Goal: Transaction & Acquisition: Purchase product/service

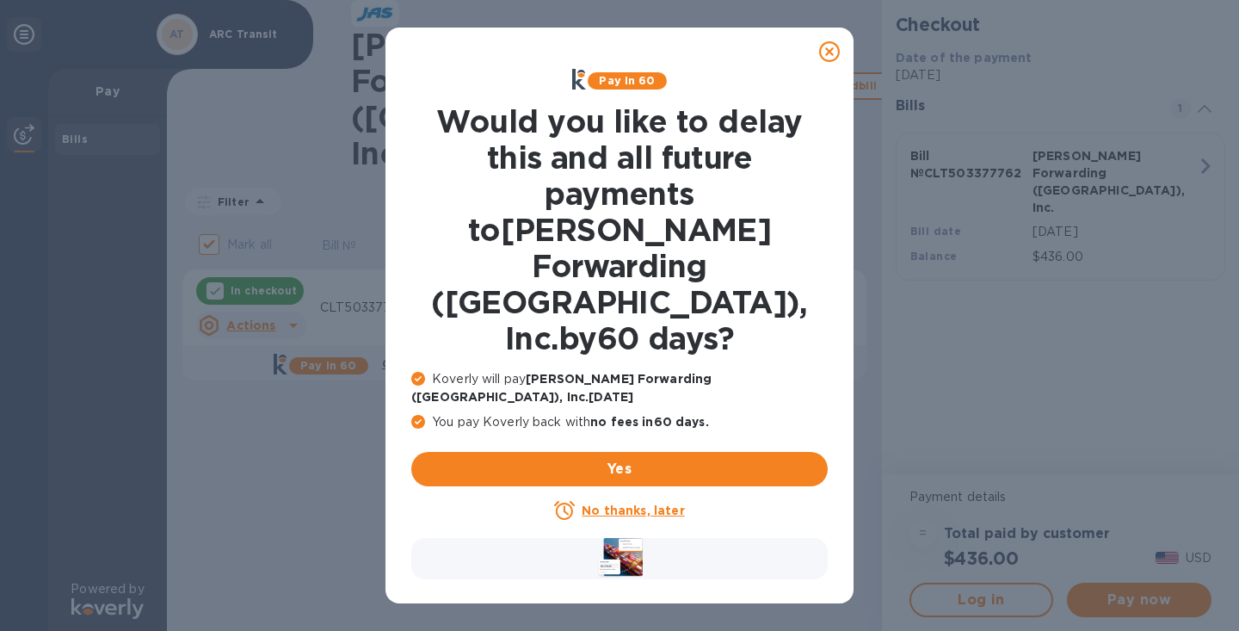
click at [618, 504] on u "No thanks, later" at bounding box center [633, 511] width 102 height 14
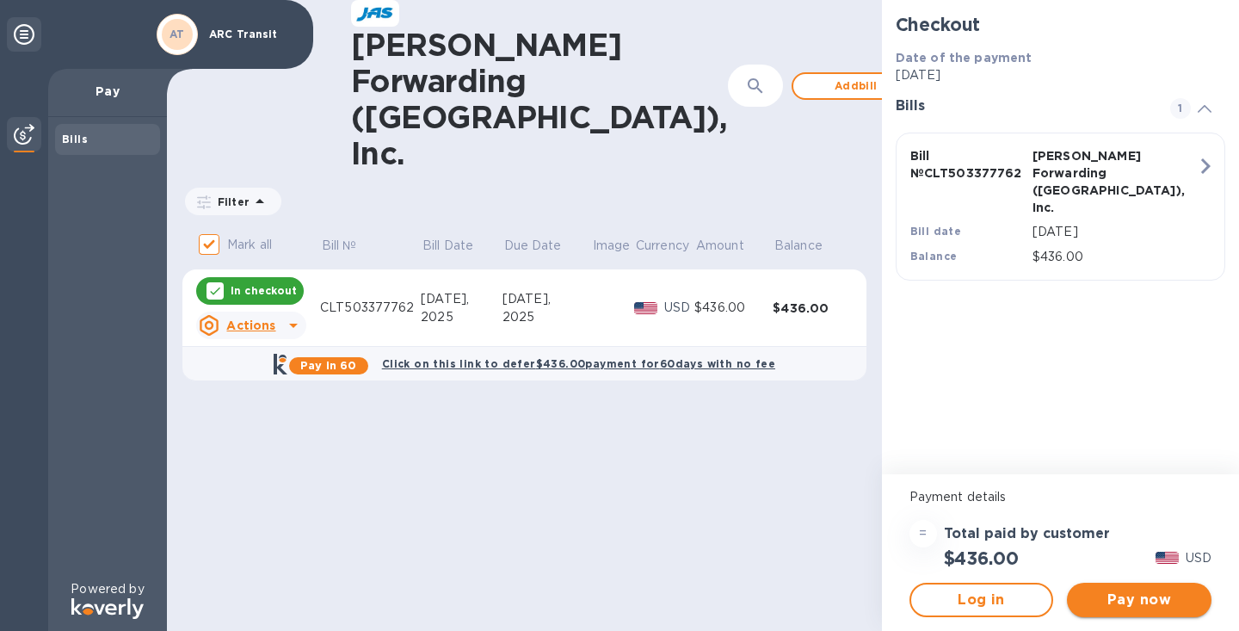
click at [1144, 603] on span "Pay now" at bounding box center [1139, 600] width 117 height 21
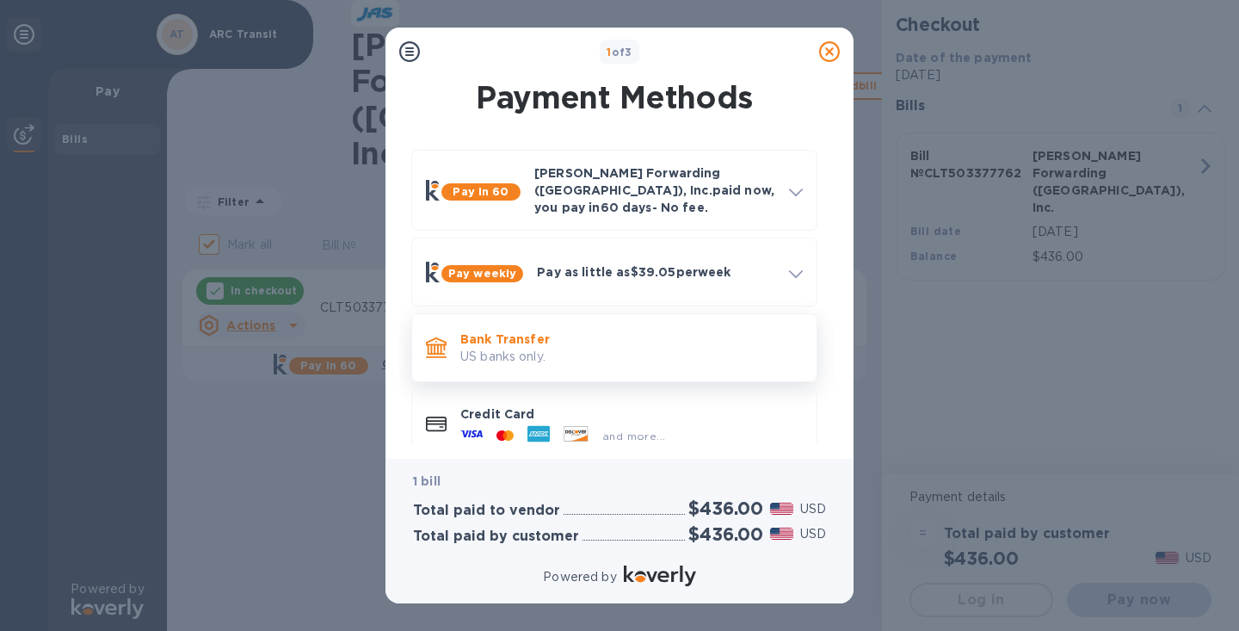
click at [593, 348] on p "US banks only." at bounding box center [631, 357] width 343 height 18
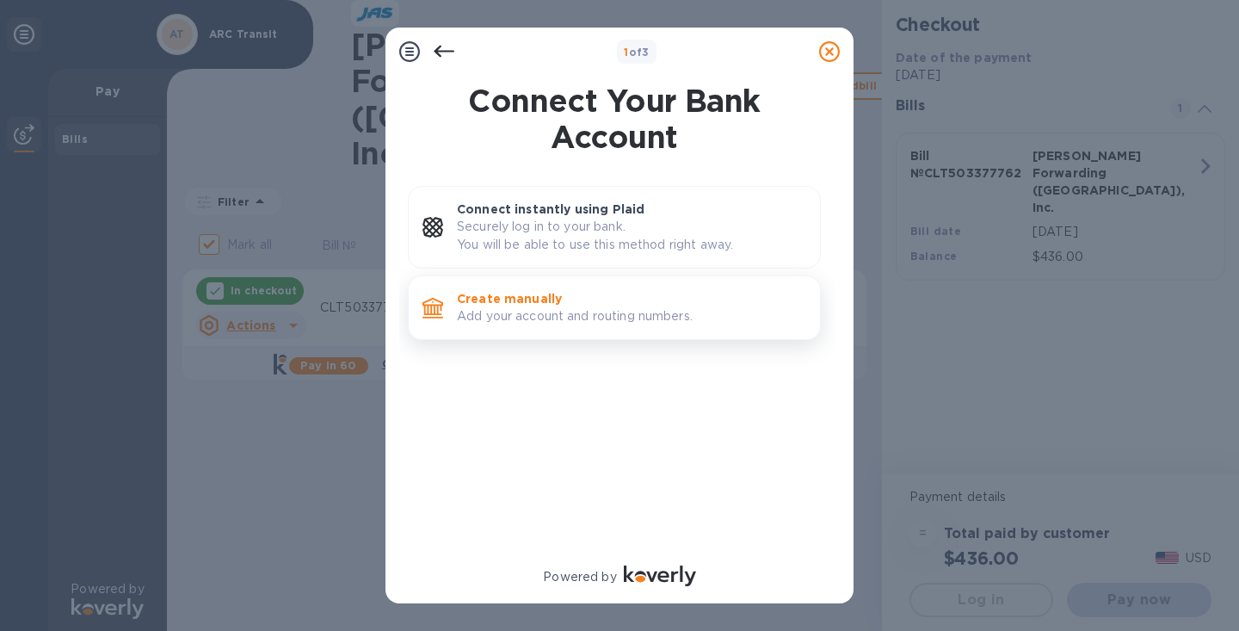
click at [578, 312] on p "Add your account and routing numbers." at bounding box center [631, 316] width 349 height 18
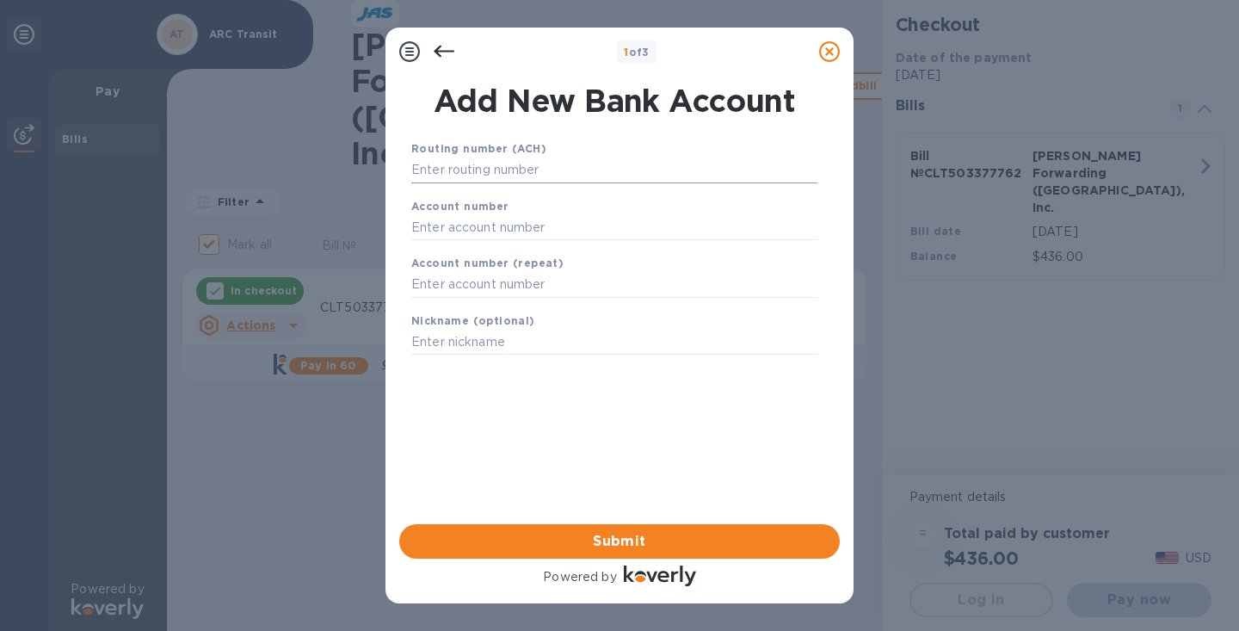
click at [456, 162] on input "text" at bounding box center [614, 171] width 406 height 26
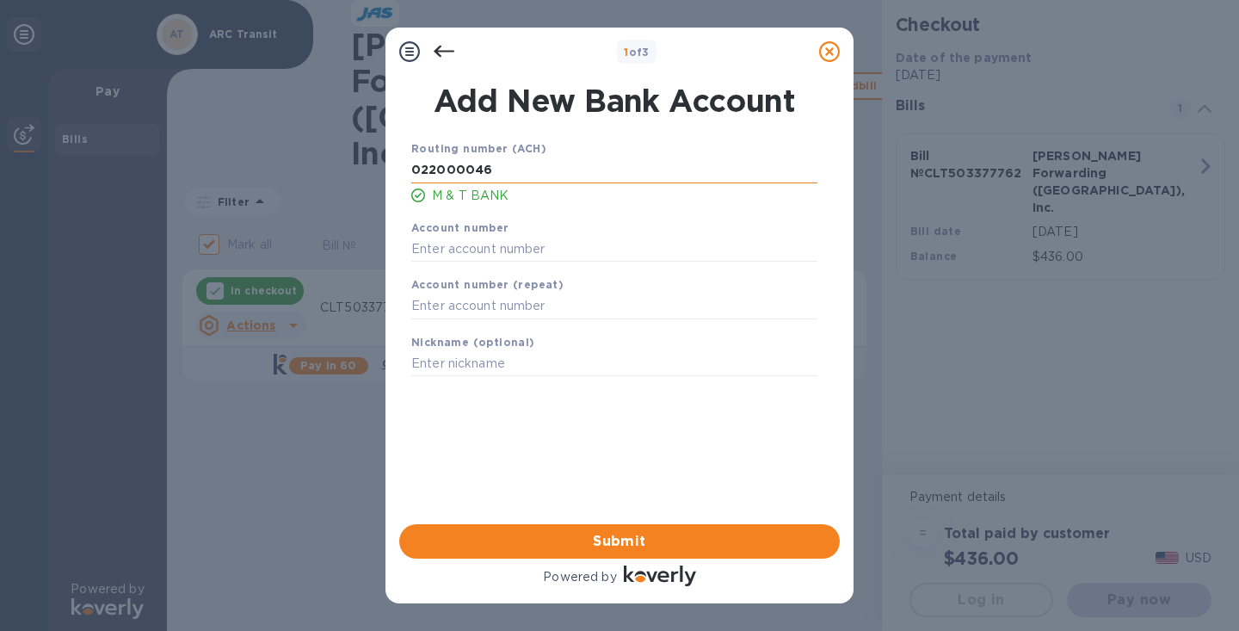
type input "022000046"
type input "61000000165359"
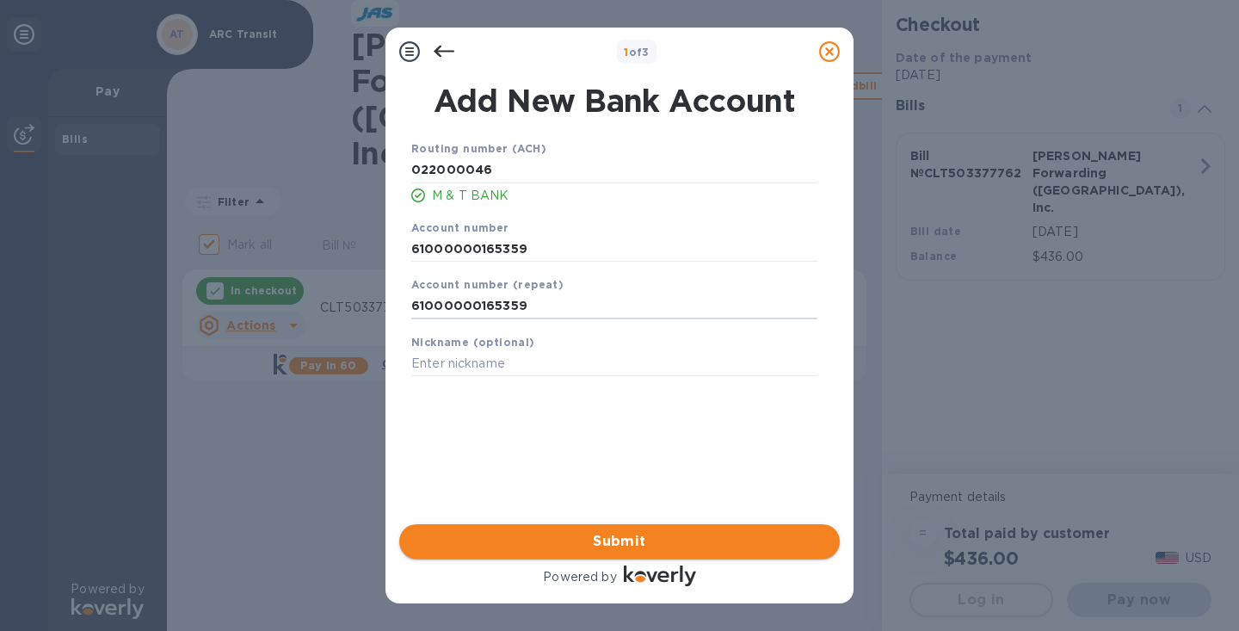
type input "61000000165359"
click at [614, 538] on span "Submit" at bounding box center [619, 541] width 413 height 21
